Goal: Communication & Community: Answer question/provide support

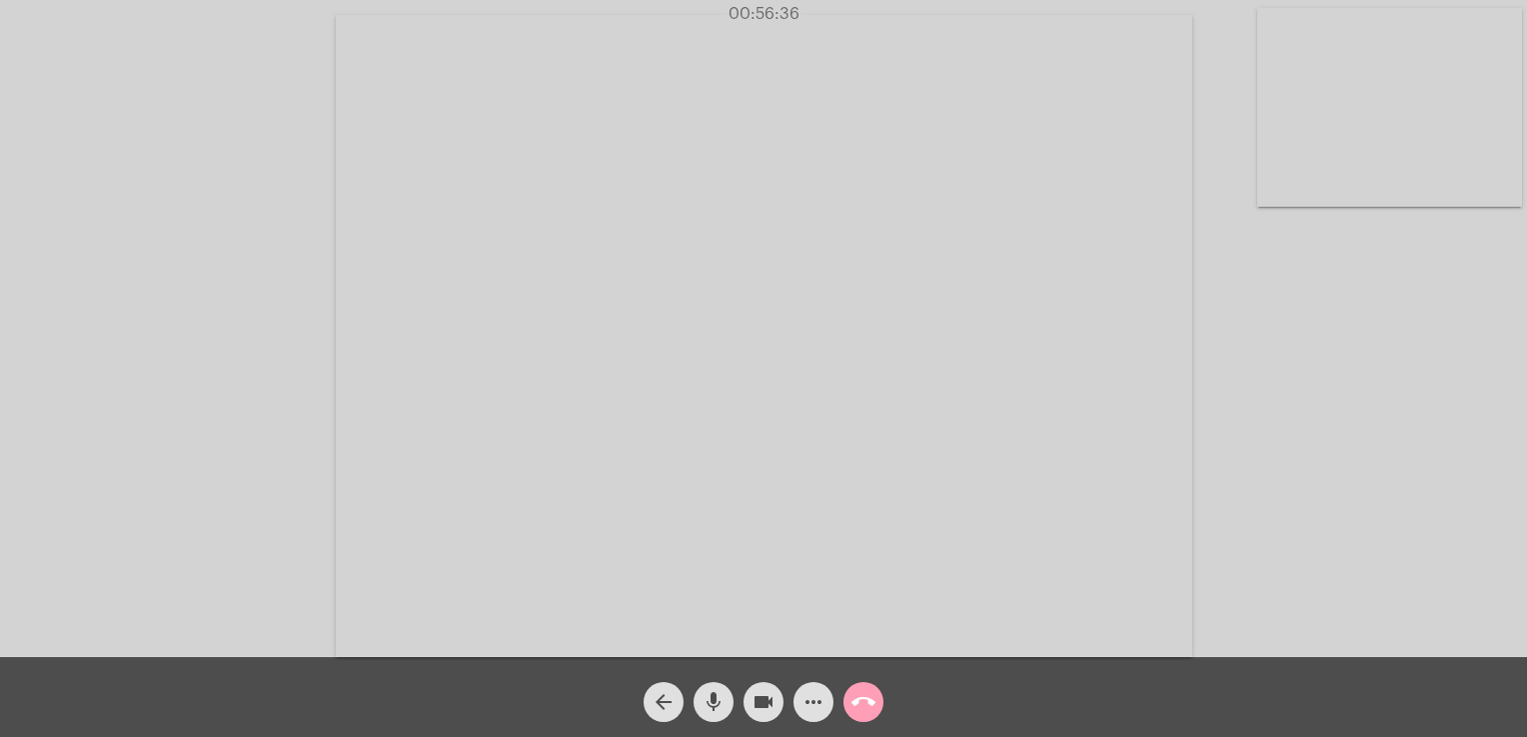
click at [871, 699] on mat-icon "call_end" at bounding box center [863, 702] width 24 height 24
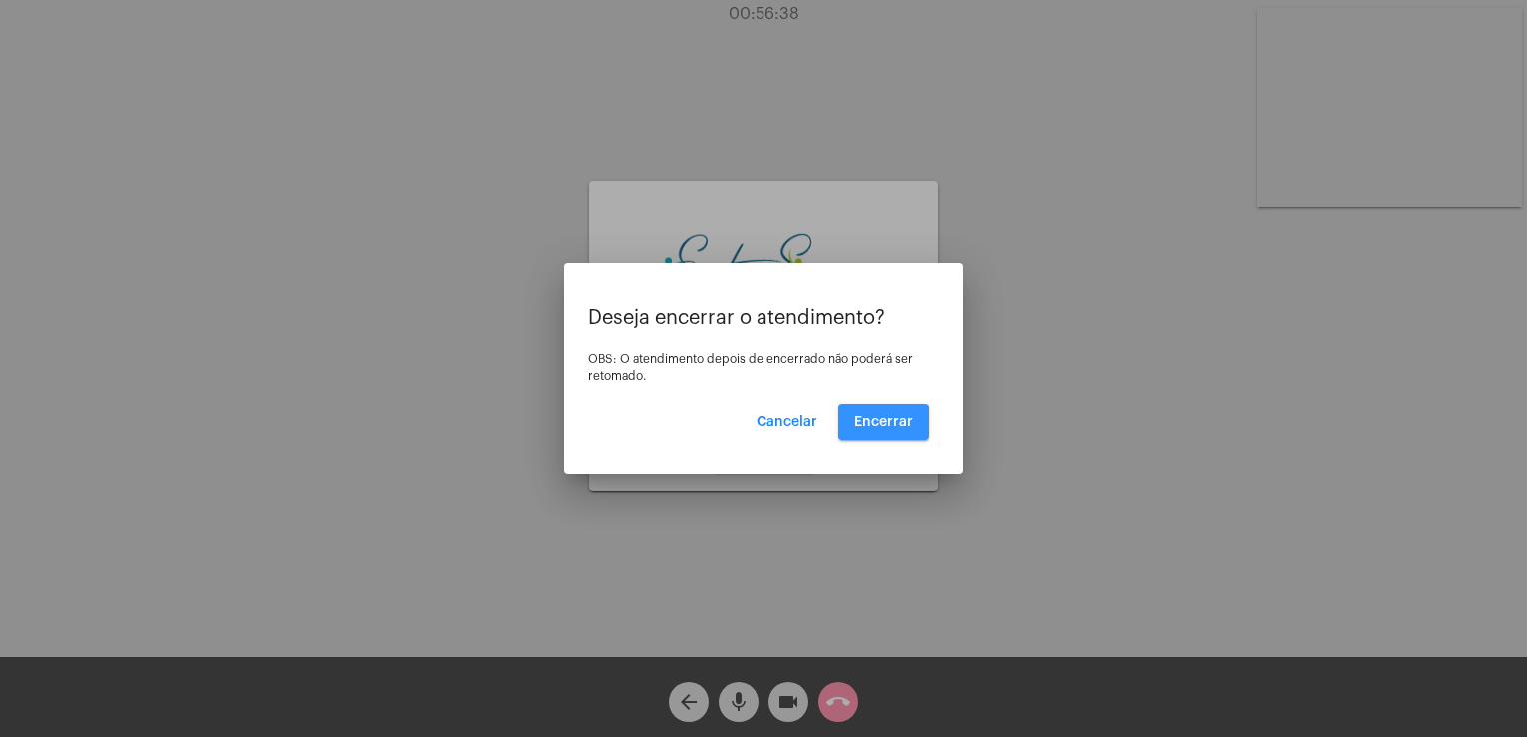
click at [868, 434] on button "Encerrar" at bounding box center [883, 423] width 91 height 36
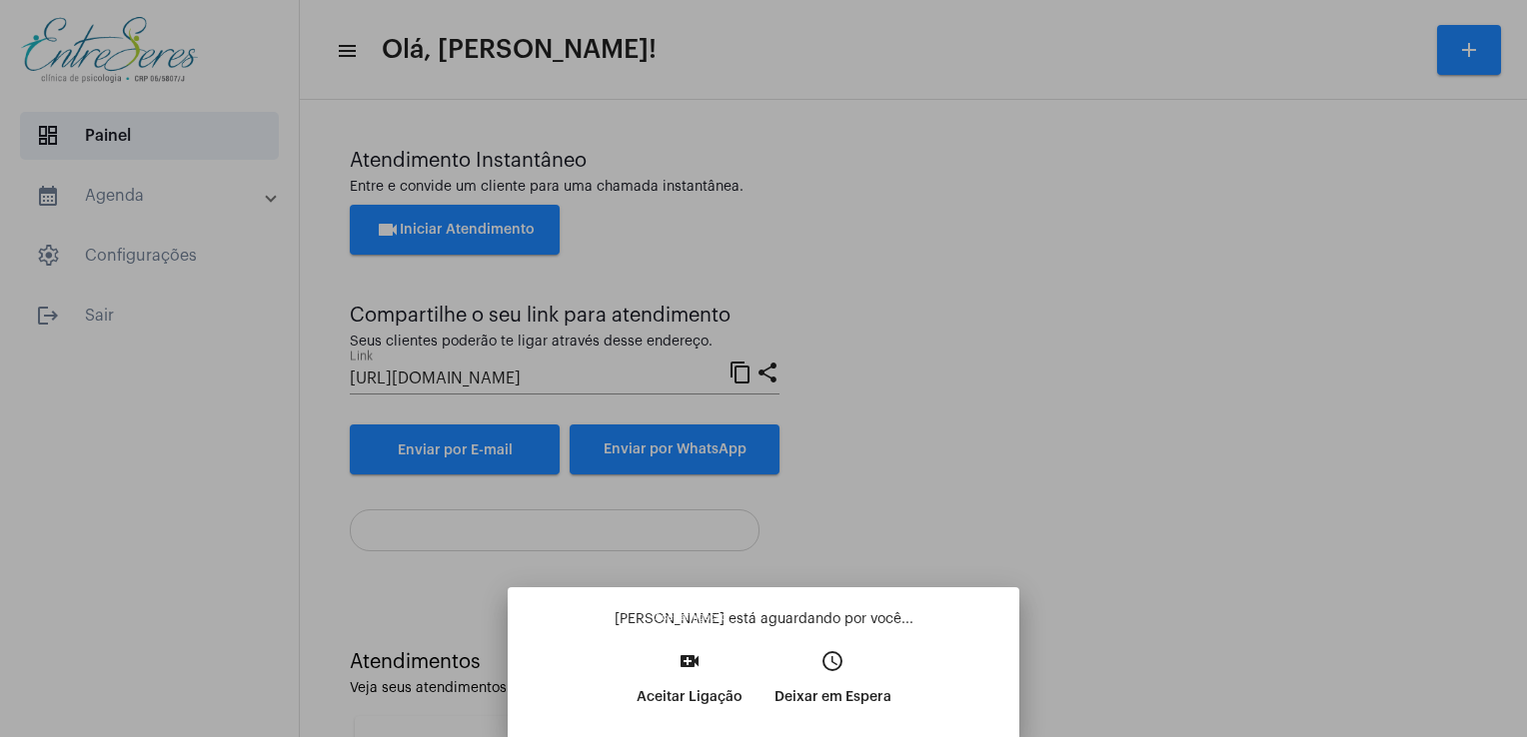
click at [710, 697] on p "Aceitar Ligação" at bounding box center [689, 697] width 106 height 36
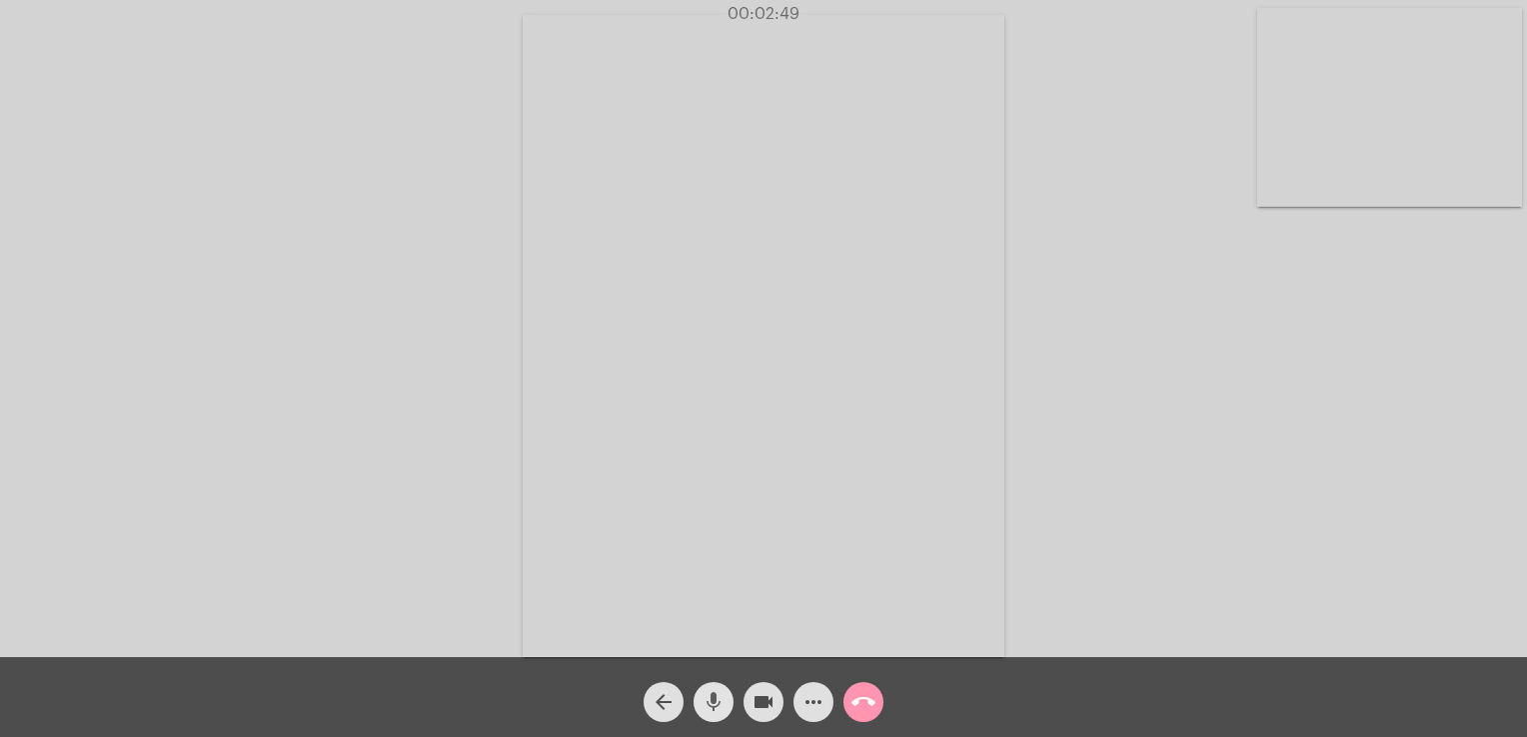
click at [719, 694] on mat-icon "mic" at bounding box center [713, 702] width 24 height 24
click at [719, 694] on mat-icon "mic_off" at bounding box center [713, 702] width 24 height 24
click at [719, 694] on mat-icon "mic" at bounding box center [713, 702] width 24 height 24
click at [719, 694] on mat-icon "mic_off" at bounding box center [713, 702] width 24 height 24
click at [719, 694] on mat-icon "mic" at bounding box center [713, 702] width 24 height 24
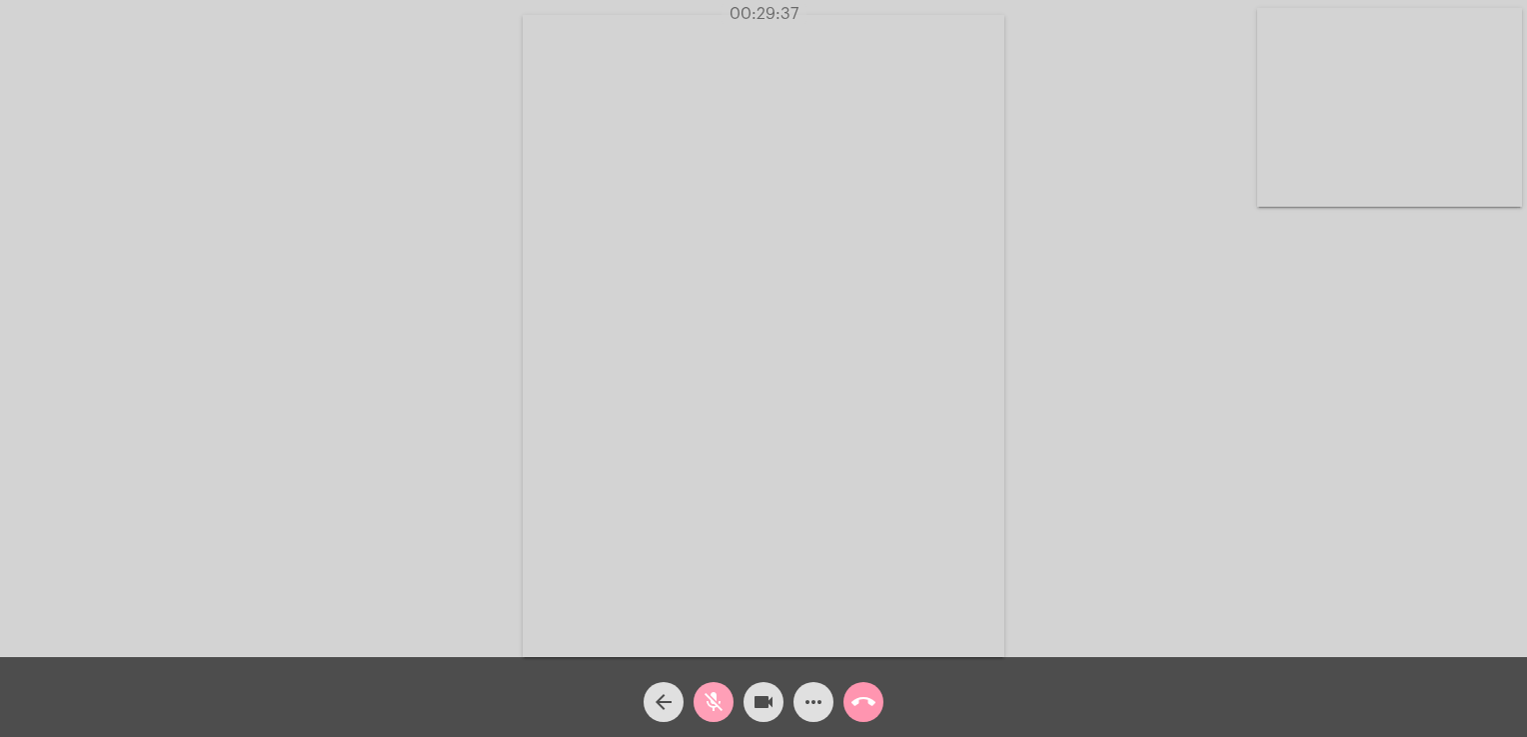
click at [719, 694] on mat-icon "mic_off" at bounding box center [713, 702] width 24 height 24
click at [868, 694] on mat-icon "call_end" at bounding box center [863, 702] width 24 height 24
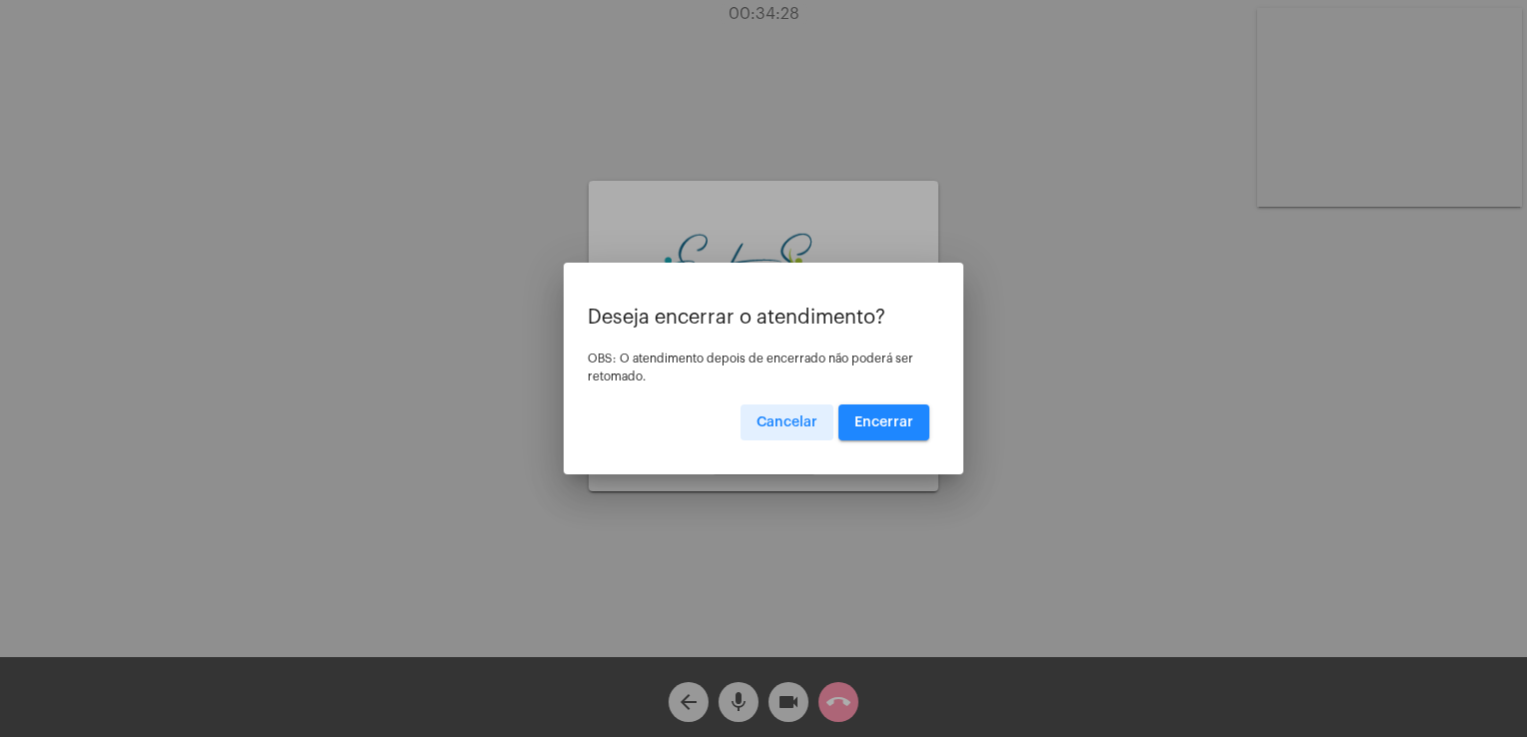
click at [894, 416] on span "Encerrar" at bounding box center [883, 423] width 59 height 14
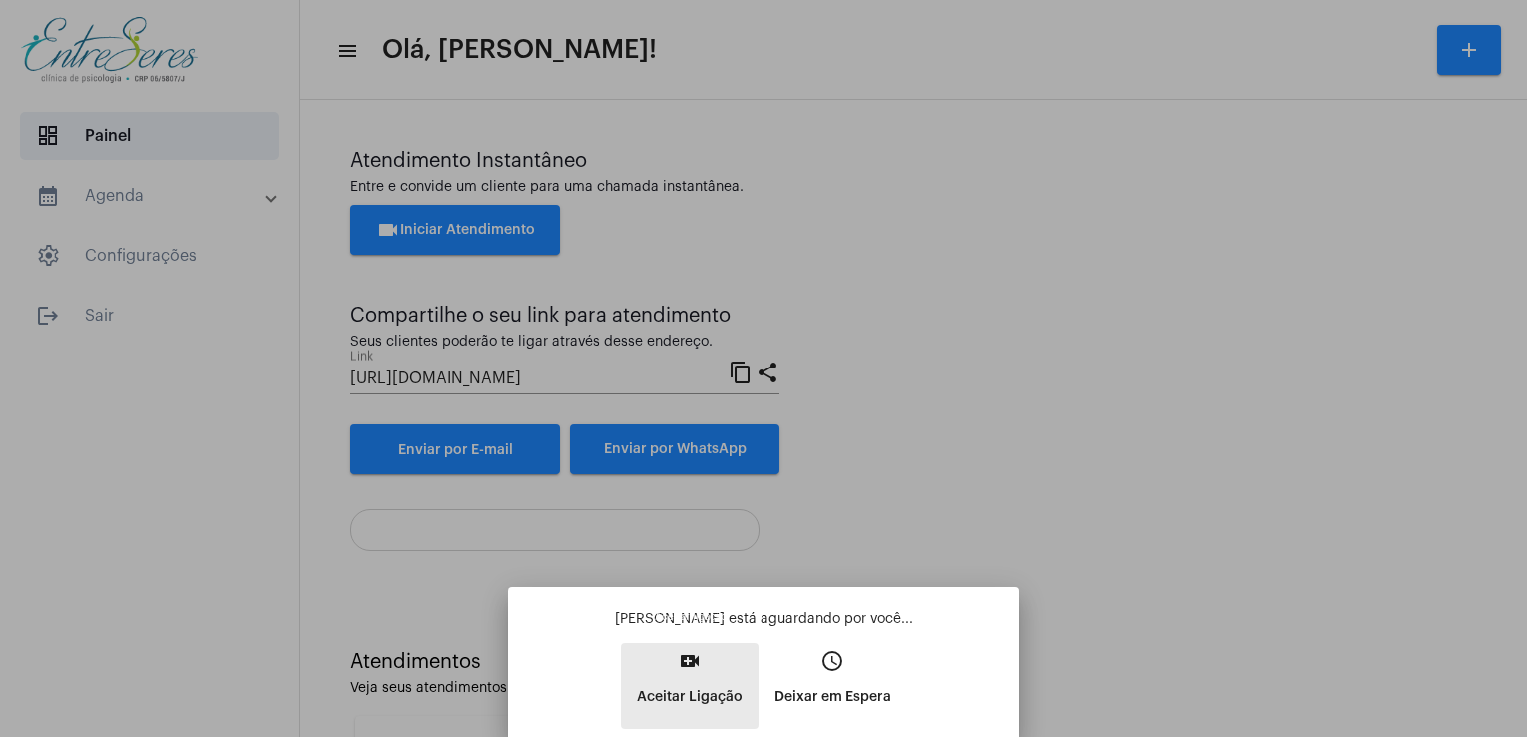
click at [702, 657] on button "video_call Aceitar Ligação" at bounding box center [689, 686] width 138 height 86
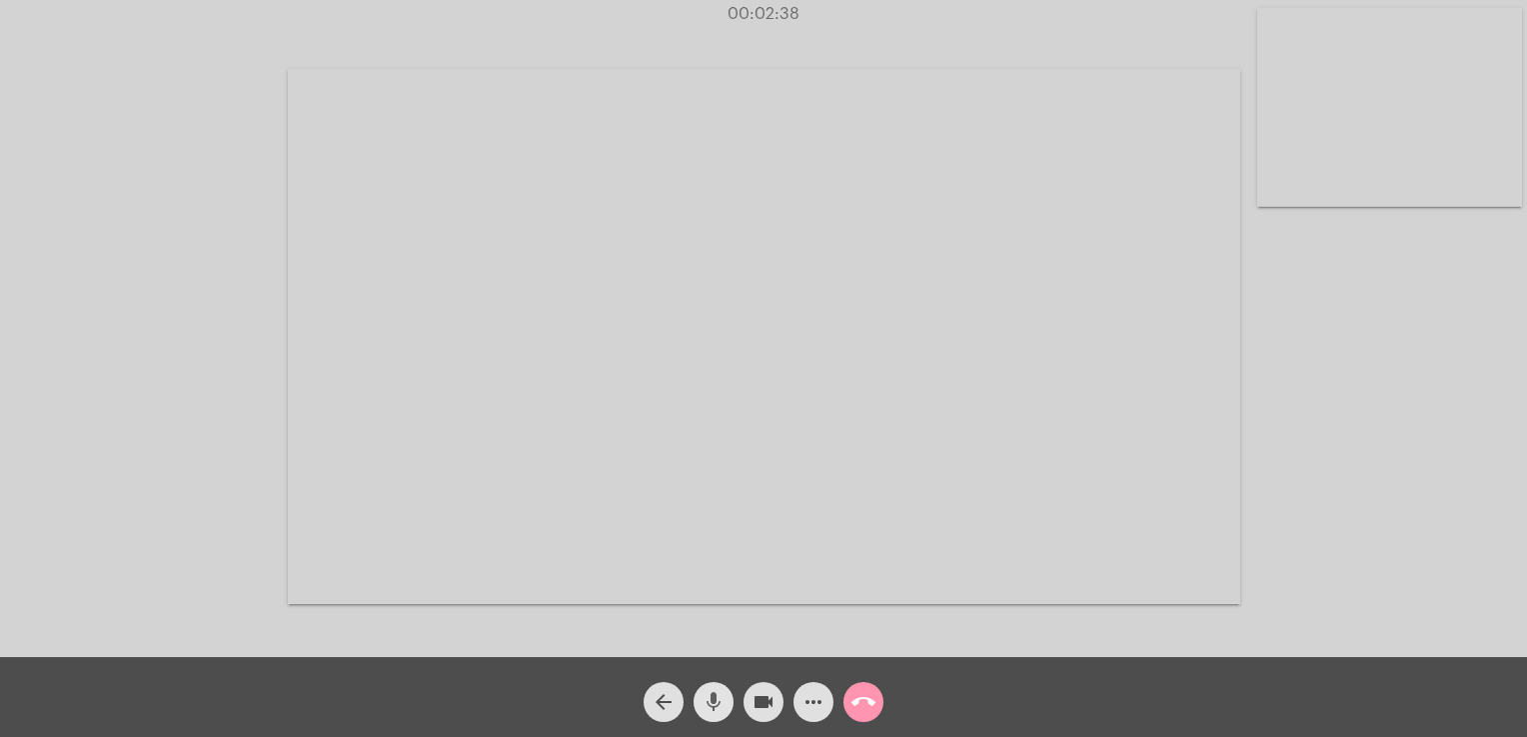
click at [715, 697] on mat-icon "mic" at bounding box center [713, 702] width 24 height 24
click at [715, 697] on mat-icon "mic_off" at bounding box center [713, 702] width 24 height 24
click at [1110, 680] on div "arrow_back mic videocam more_horiz call_end" at bounding box center [763, 697] width 1527 height 80
